Goal: Transaction & Acquisition: Subscribe to service/newsletter

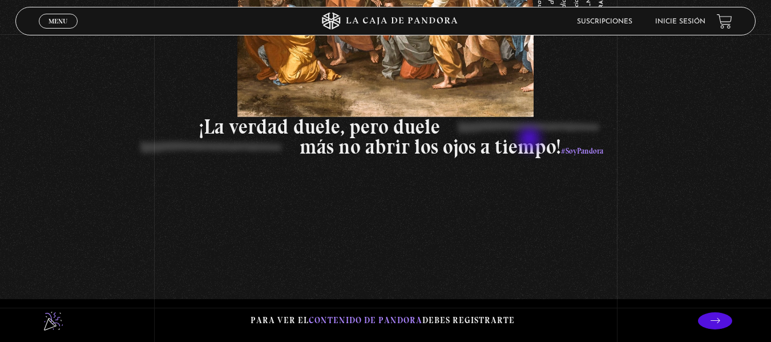
scroll to position [1575, 0]
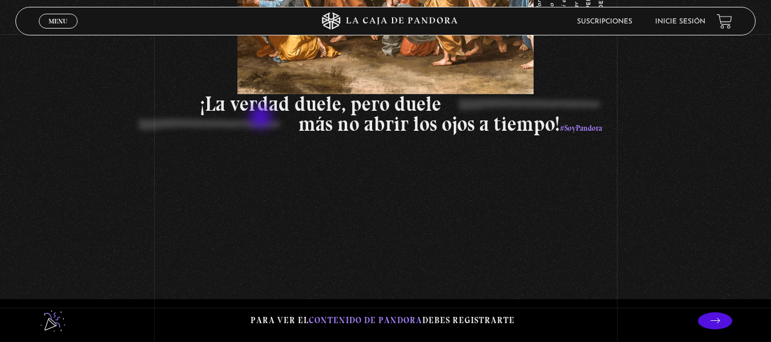
click at [262, 118] on p "más no abrir los ojos a tiempo! #SoyPandora" at bounding box center [232, 126] width 740 height 24
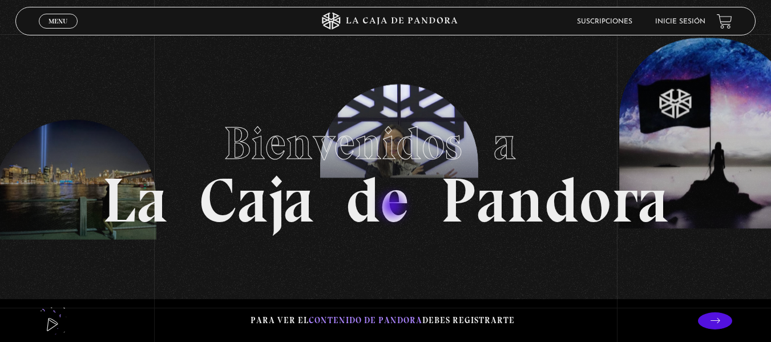
scroll to position [0, 0]
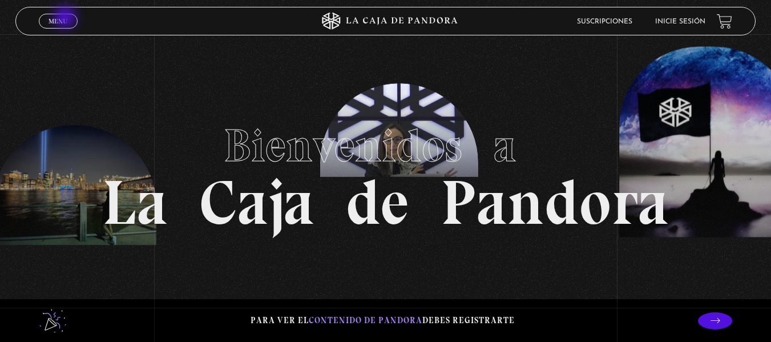
click at [66, 18] on span "Menu" at bounding box center [58, 21] width 19 height 7
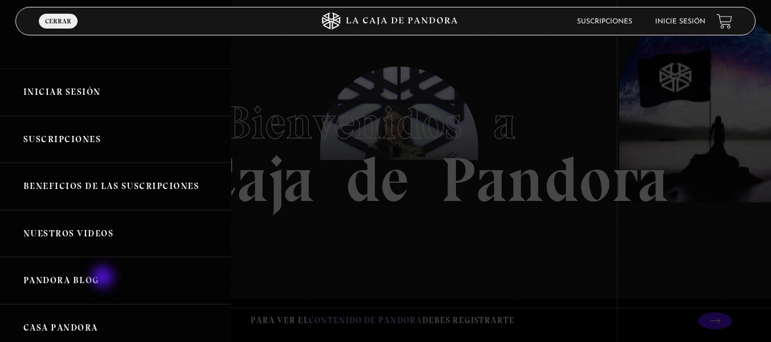
scroll to position [46, 0]
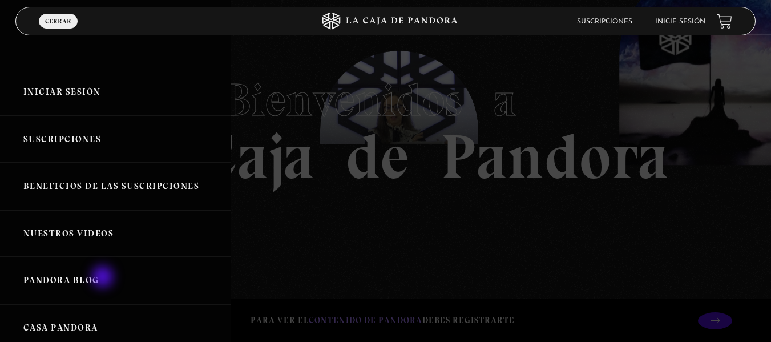
click at [104, 278] on link "Pandora Blog" at bounding box center [115, 280] width 231 height 47
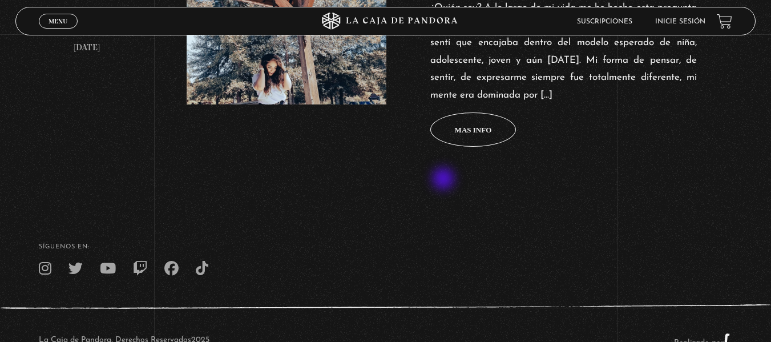
scroll to position [571, 0]
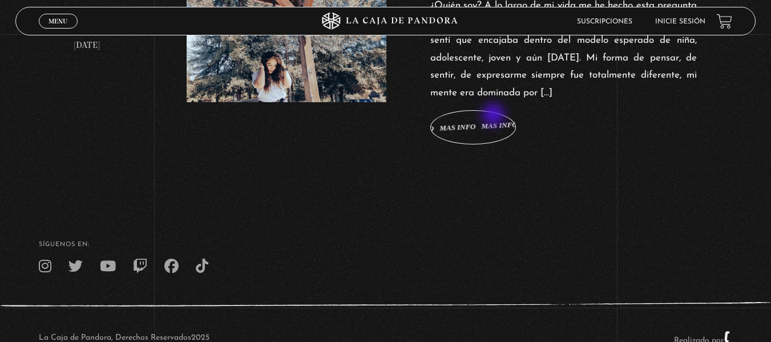
click at [495, 116] on span "Mas info Mas info Mas info Mas info Mas info" at bounding box center [473, 127] width 86 height 34
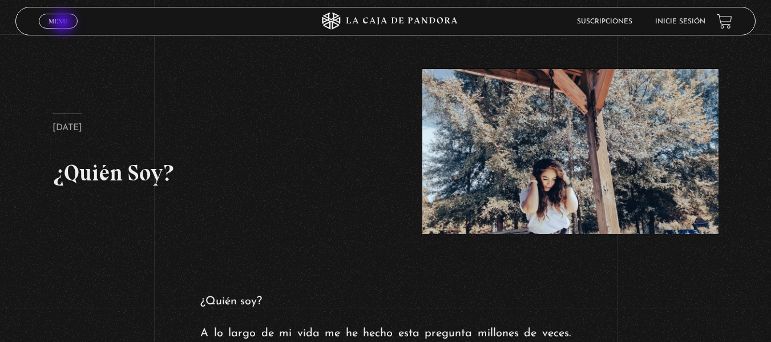
click at [64, 23] on span "Menu" at bounding box center [58, 21] width 19 height 7
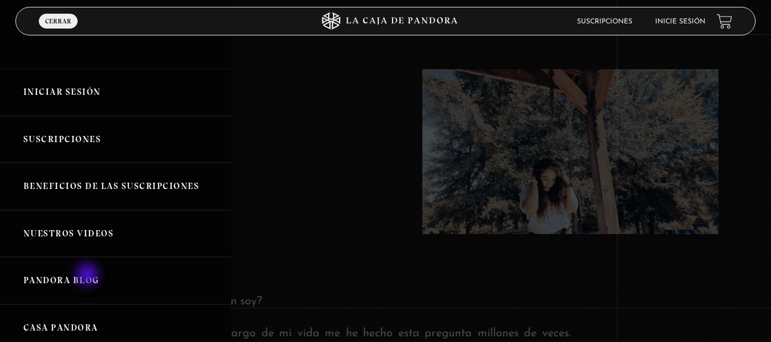
click at [88, 276] on link "Pandora Blog" at bounding box center [115, 280] width 231 height 47
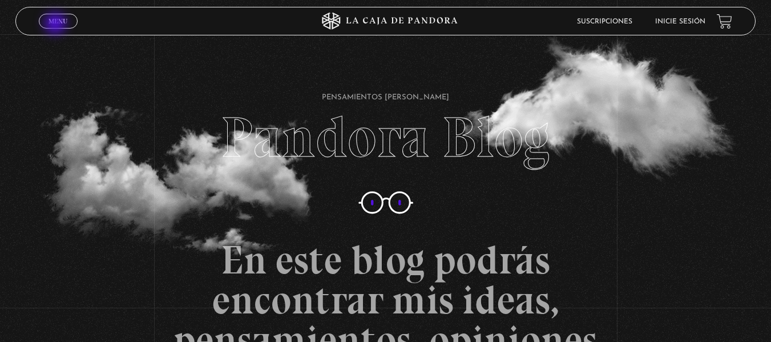
click at [56, 25] on span "Menu" at bounding box center [58, 21] width 19 height 7
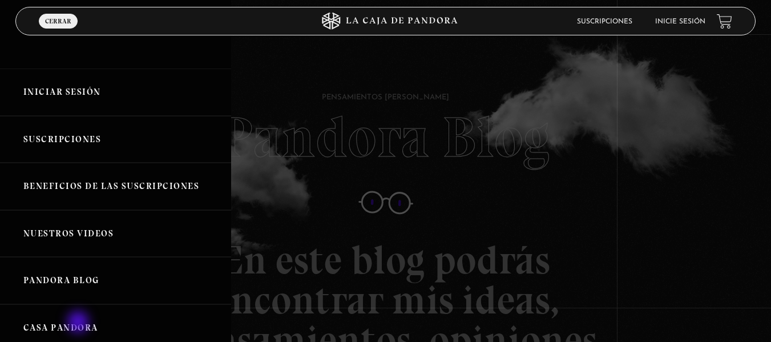
click at [79, 323] on link "Casa Pandora" at bounding box center [115, 327] width 231 height 47
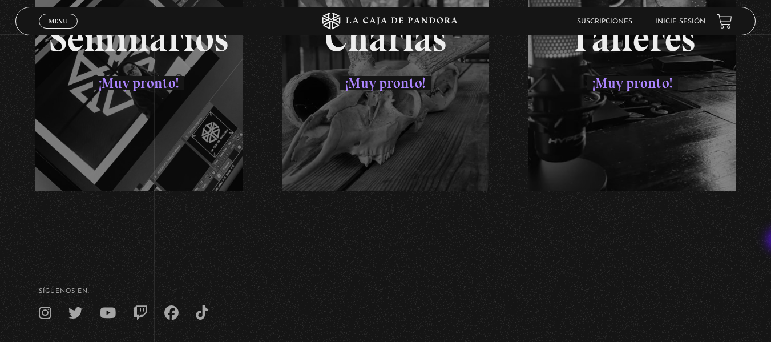
scroll to position [1730, 0]
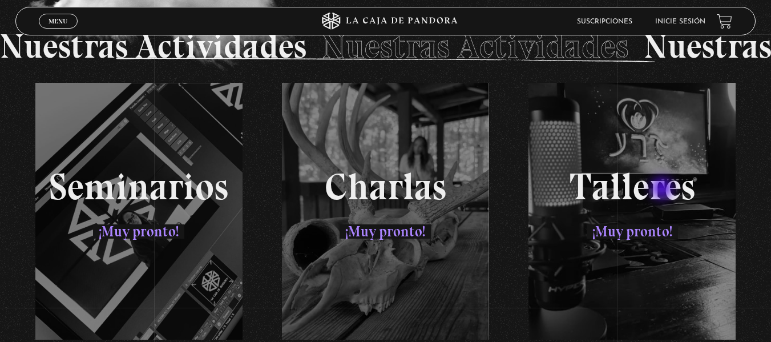
click at [663, 189] on div "Seminarios ¡Muy pronto! Charlas ¡Muy pronto! Talleres ¡Muy pronto!" at bounding box center [385, 211] width 740 height 257
click at [640, 251] on div "Seminarios ¡Muy pronto! Charlas ¡Muy pronto! Talleres ¡Muy pronto!" at bounding box center [385, 211] width 740 height 257
click at [393, 230] on div "Seminarios ¡Muy pronto! Charlas ¡Muy pronto! Talleres ¡Muy pronto!" at bounding box center [385, 211] width 740 height 257
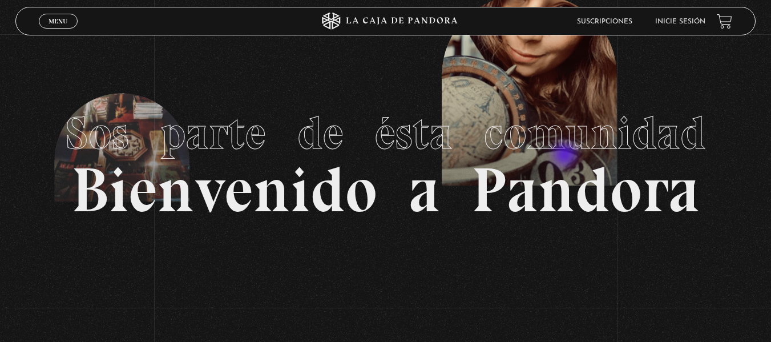
scroll to position [0, 0]
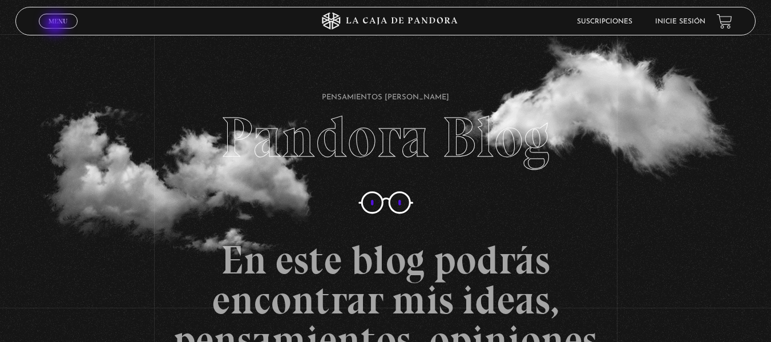
click at [56, 25] on link "Menu Cerrar" at bounding box center [58, 21] width 39 height 15
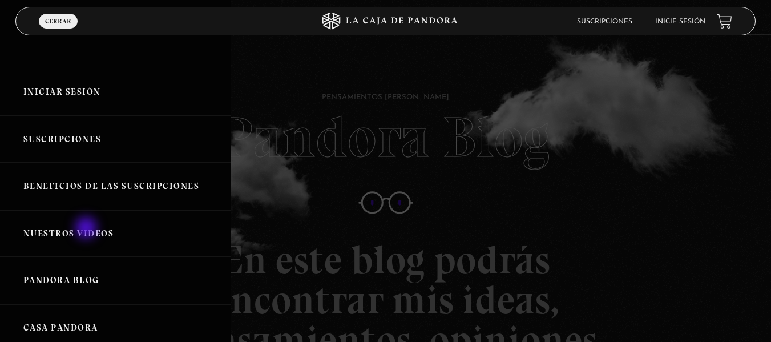
click at [87, 229] on link "Nuestros Videos" at bounding box center [115, 233] width 231 height 47
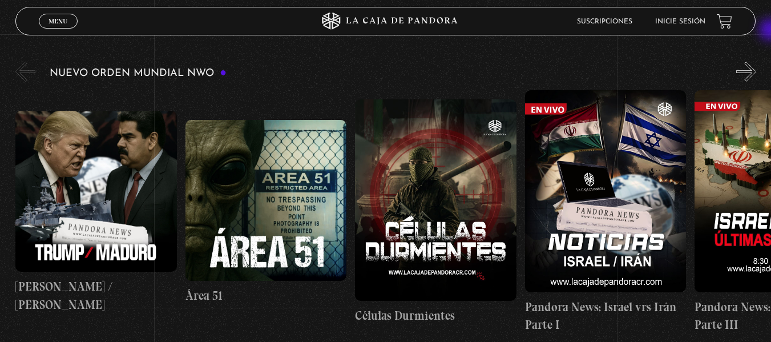
scroll to position [197, 0]
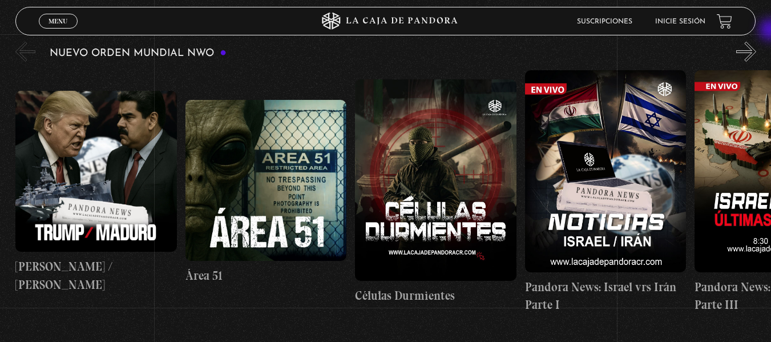
drag, startPoint x: 776, startPoint y: 20, endPoint x: 772, endPoint y: 31, distance: 12.3
click at [69, 195] on figure at bounding box center [95, 171] width 161 height 161
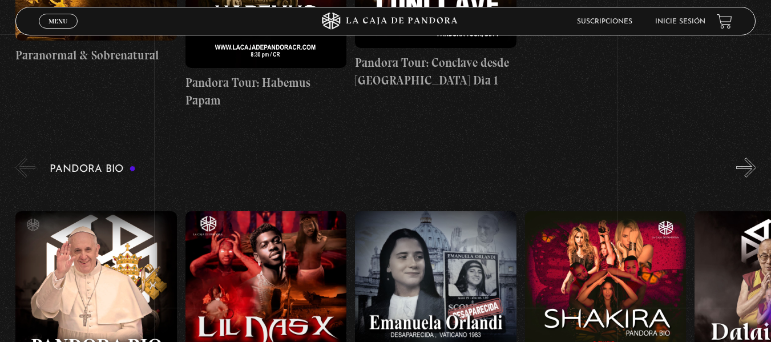
scroll to position [1102, 0]
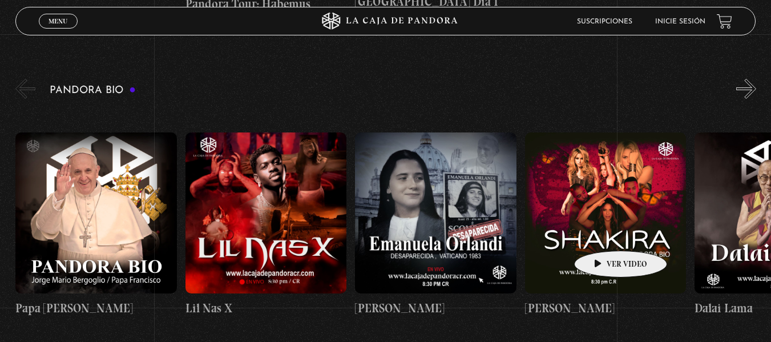
click at [603, 233] on figure at bounding box center [605, 212] width 161 height 161
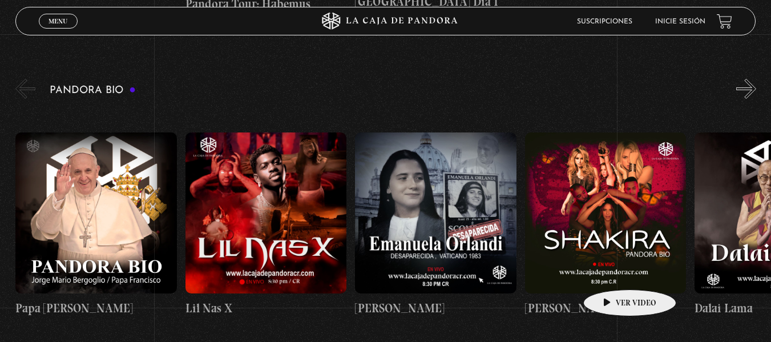
click at [612, 272] on figure at bounding box center [605, 212] width 161 height 161
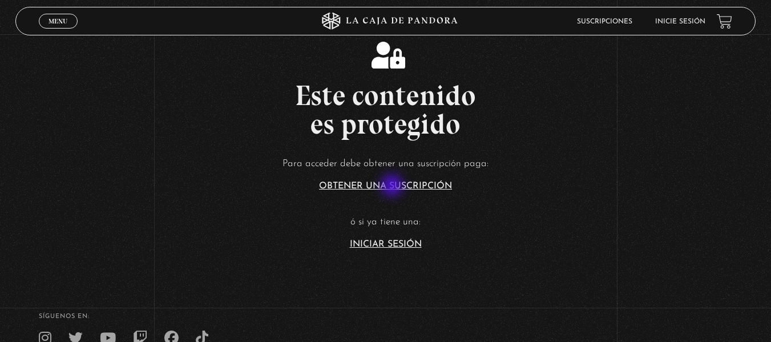
click at [393, 187] on link "Obtener una suscripción" at bounding box center [385, 185] width 133 height 9
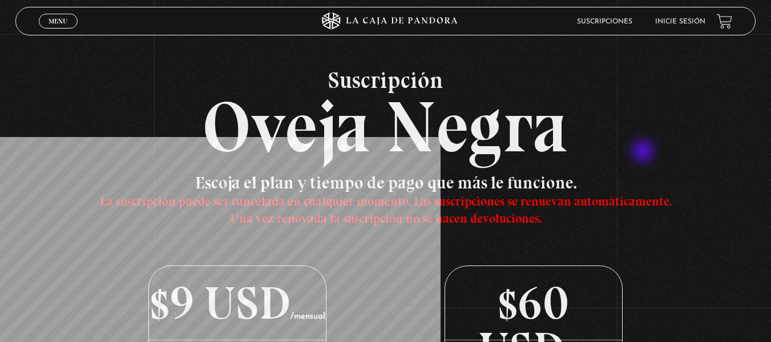
click at [644, 152] on h2 "Suscripción Oveja Negra" at bounding box center [385, 115] width 740 height 94
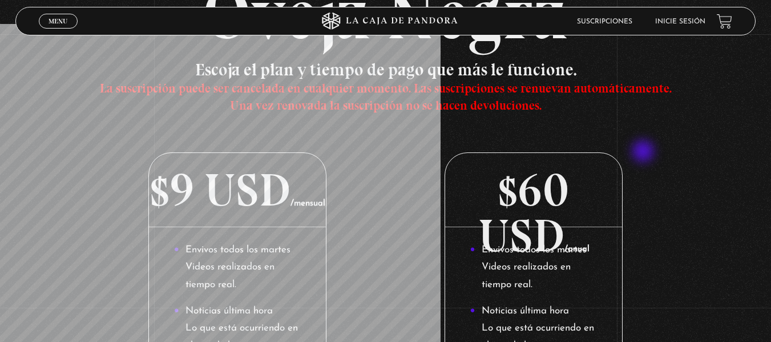
scroll to position [114, 0]
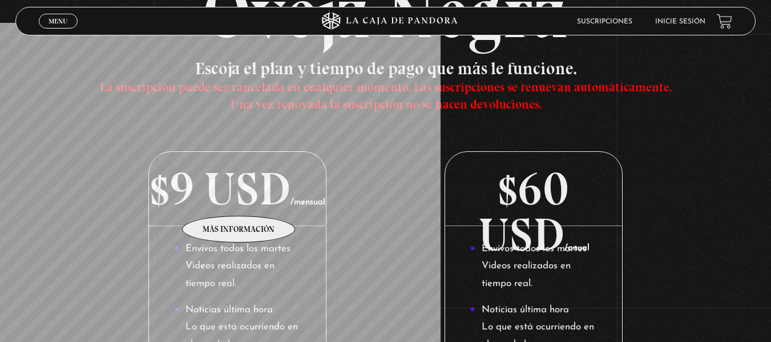
click at [239, 199] on p "$9 USD /mensual" at bounding box center [237, 189] width 176 height 74
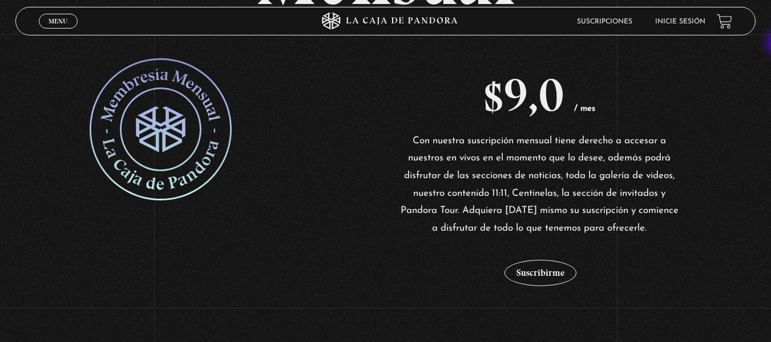
scroll to position [136, 0]
